Goal: Information Seeking & Learning: Learn about a topic

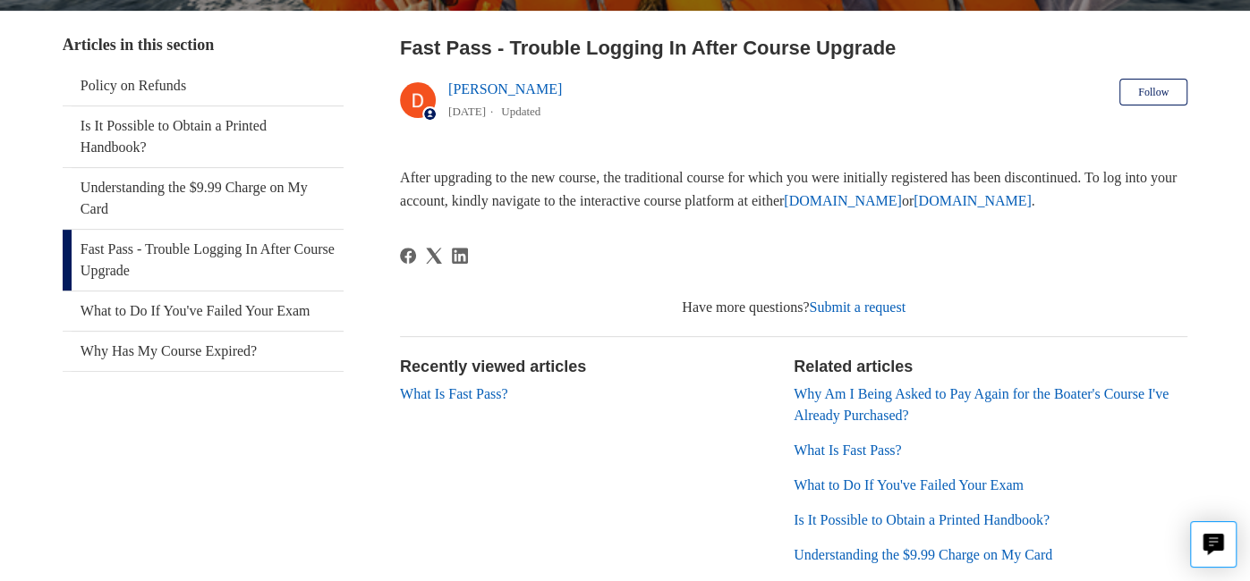
scroll to position [338, 0]
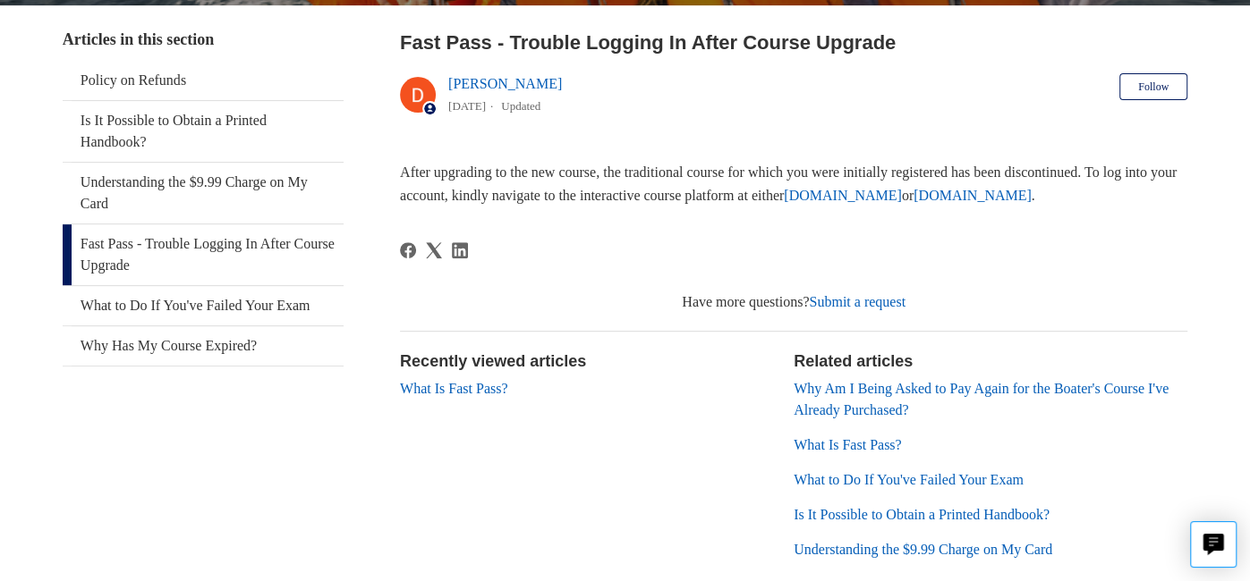
click at [438, 388] on link "What Is Fast Pass?" at bounding box center [453, 388] width 107 height 15
